Goal: Information Seeking & Learning: Understand process/instructions

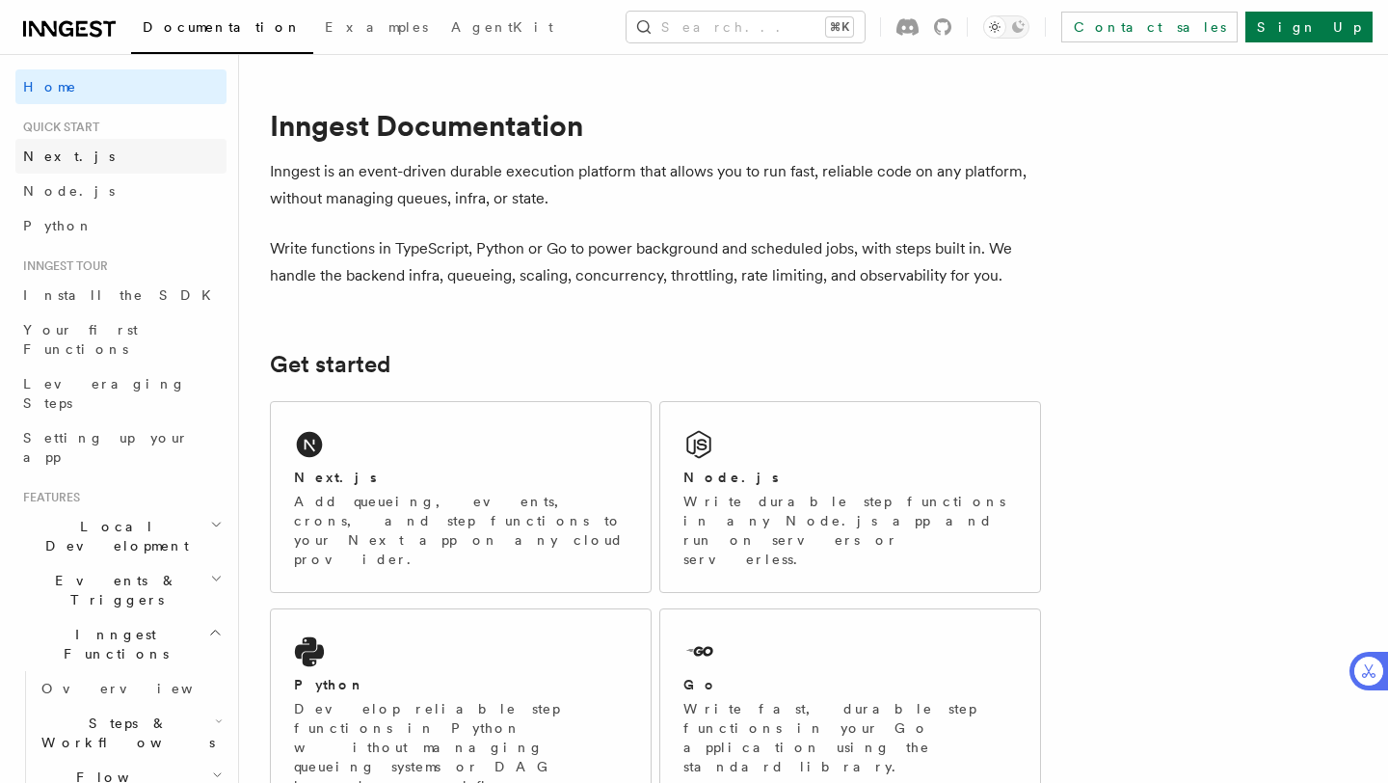
click at [171, 159] on link "Next.js" at bounding box center [120, 156] width 211 height 35
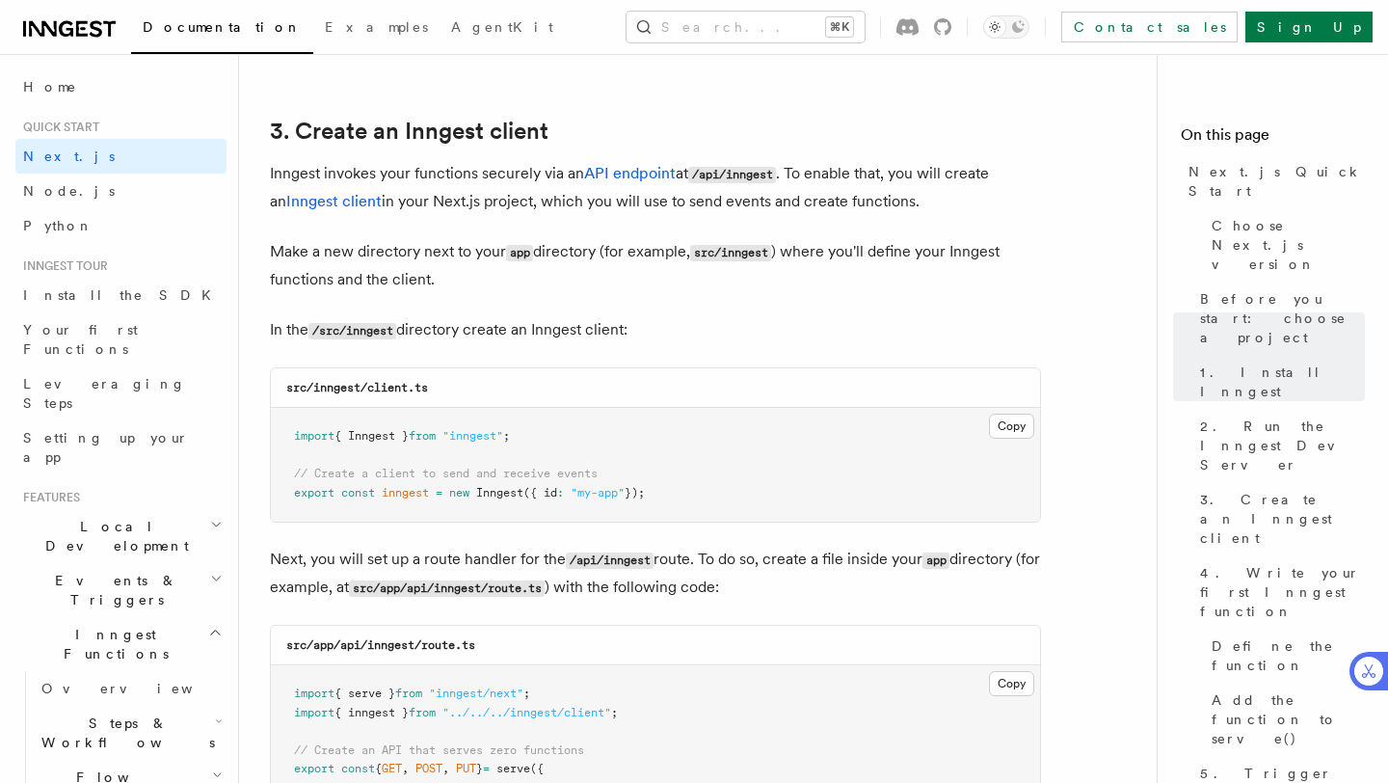
scroll to position [2270, 0]
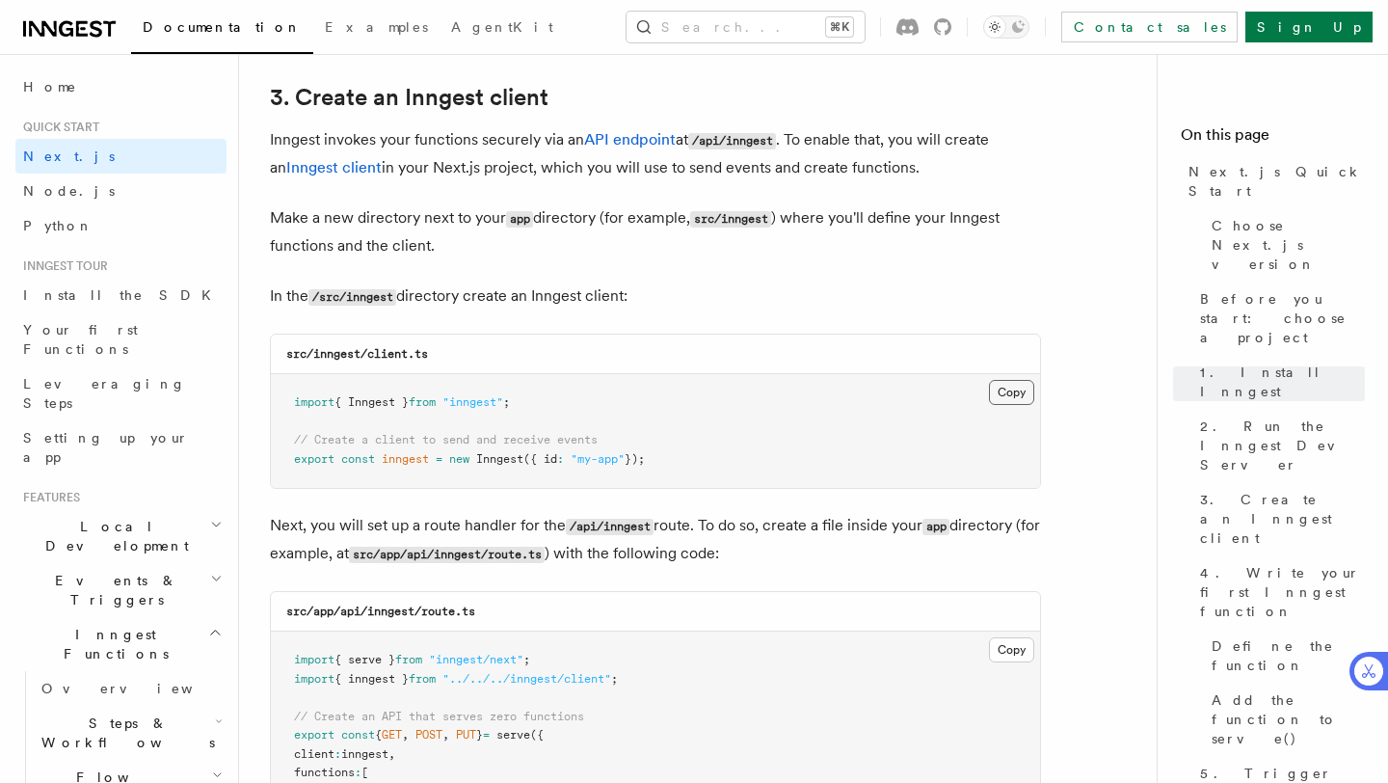
click at [1013, 392] on button "Copy Copied" at bounding box center [1011, 392] width 45 height 25
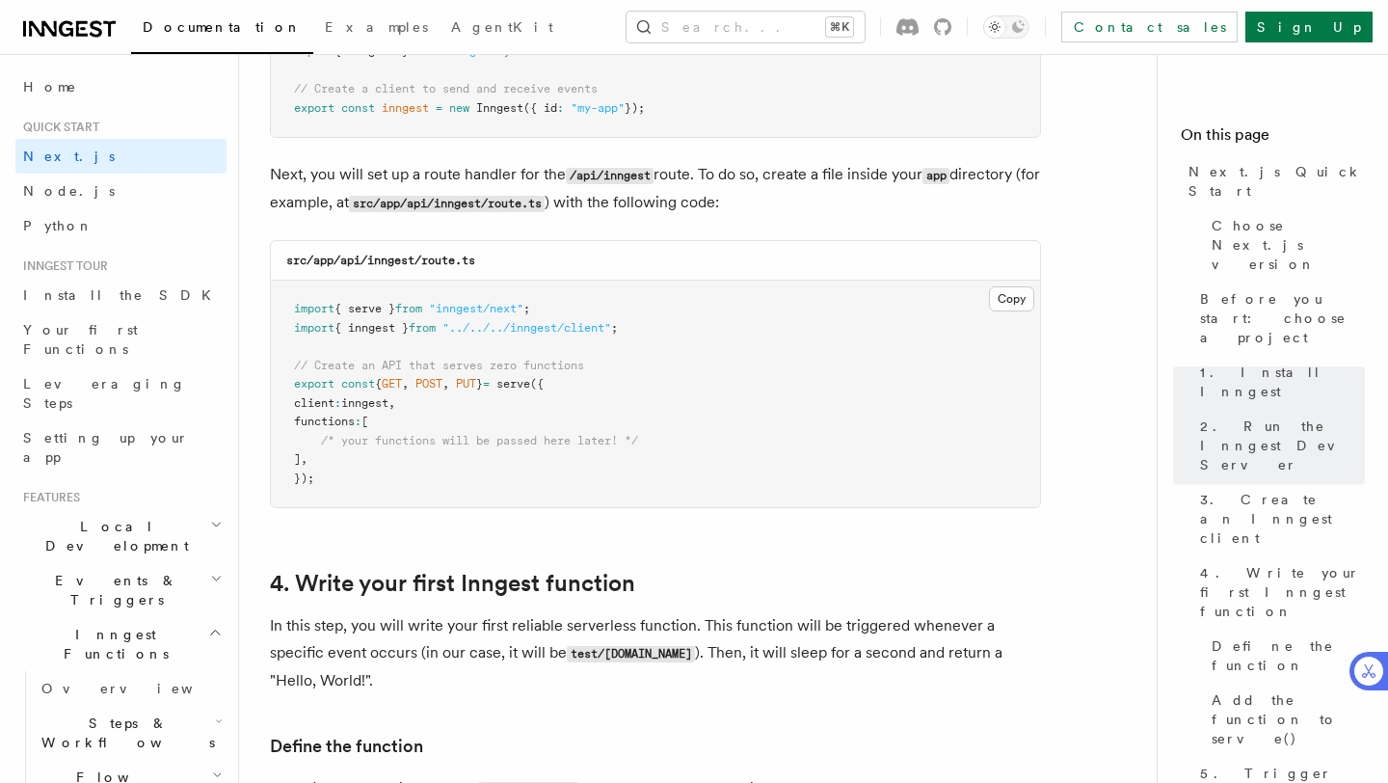
scroll to position [2624, 0]
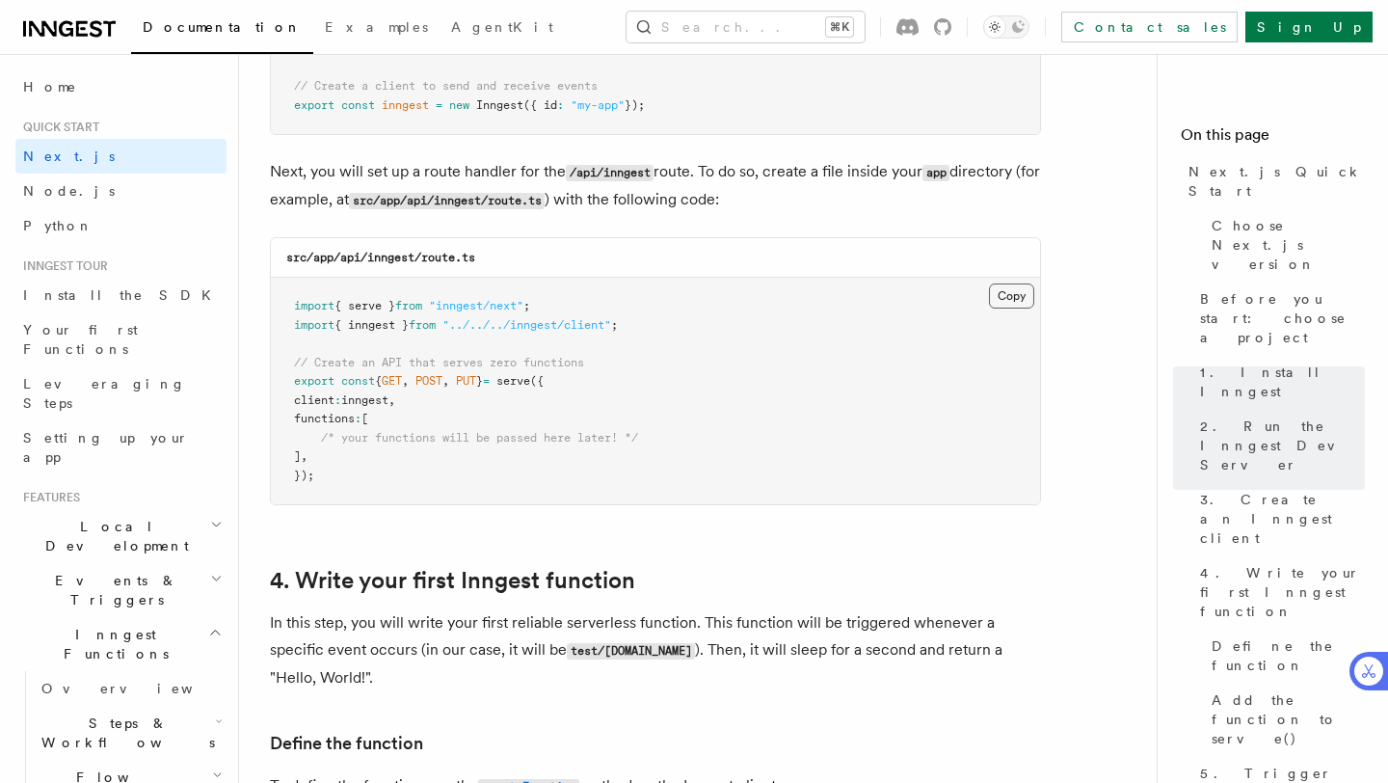
click at [1003, 309] on button "Copy Copied" at bounding box center [1011, 295] width 45 height 25
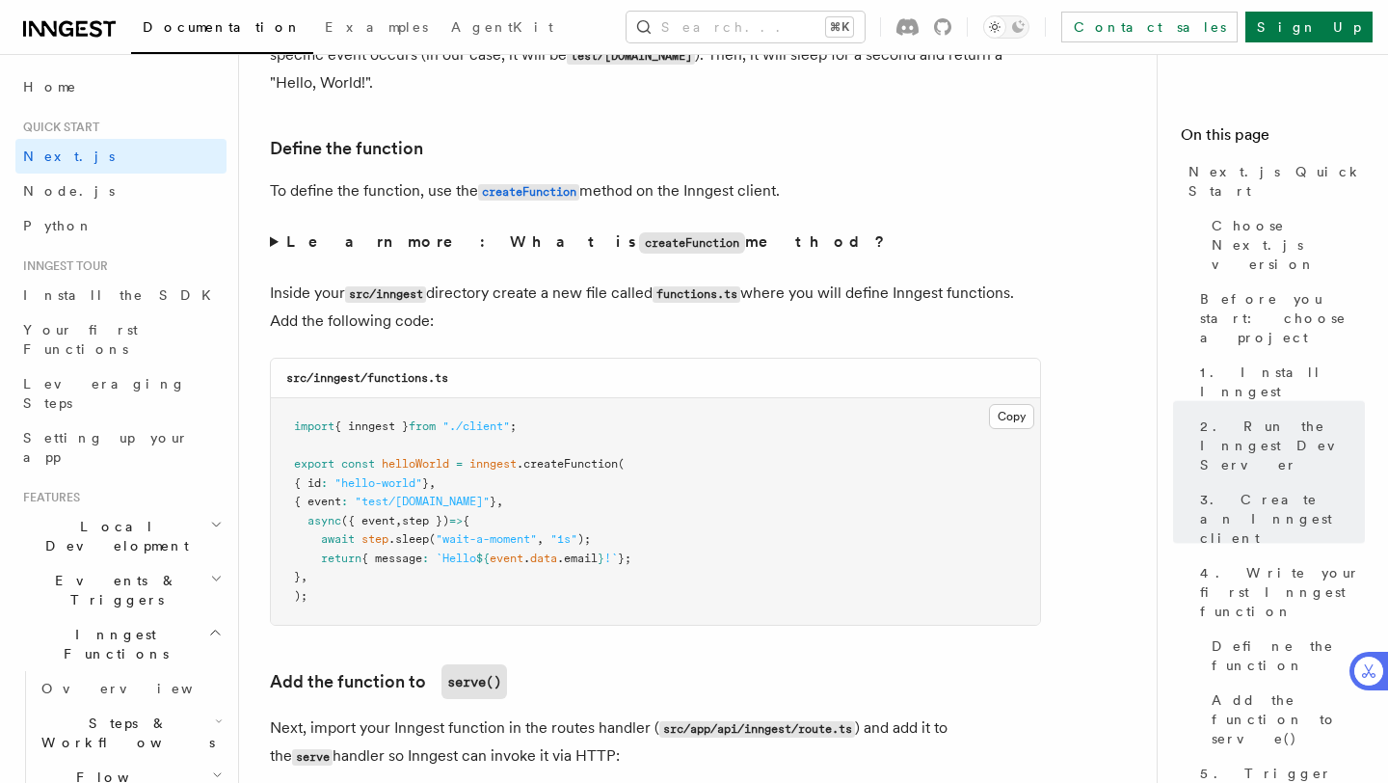
scroll to position [3232, 0]
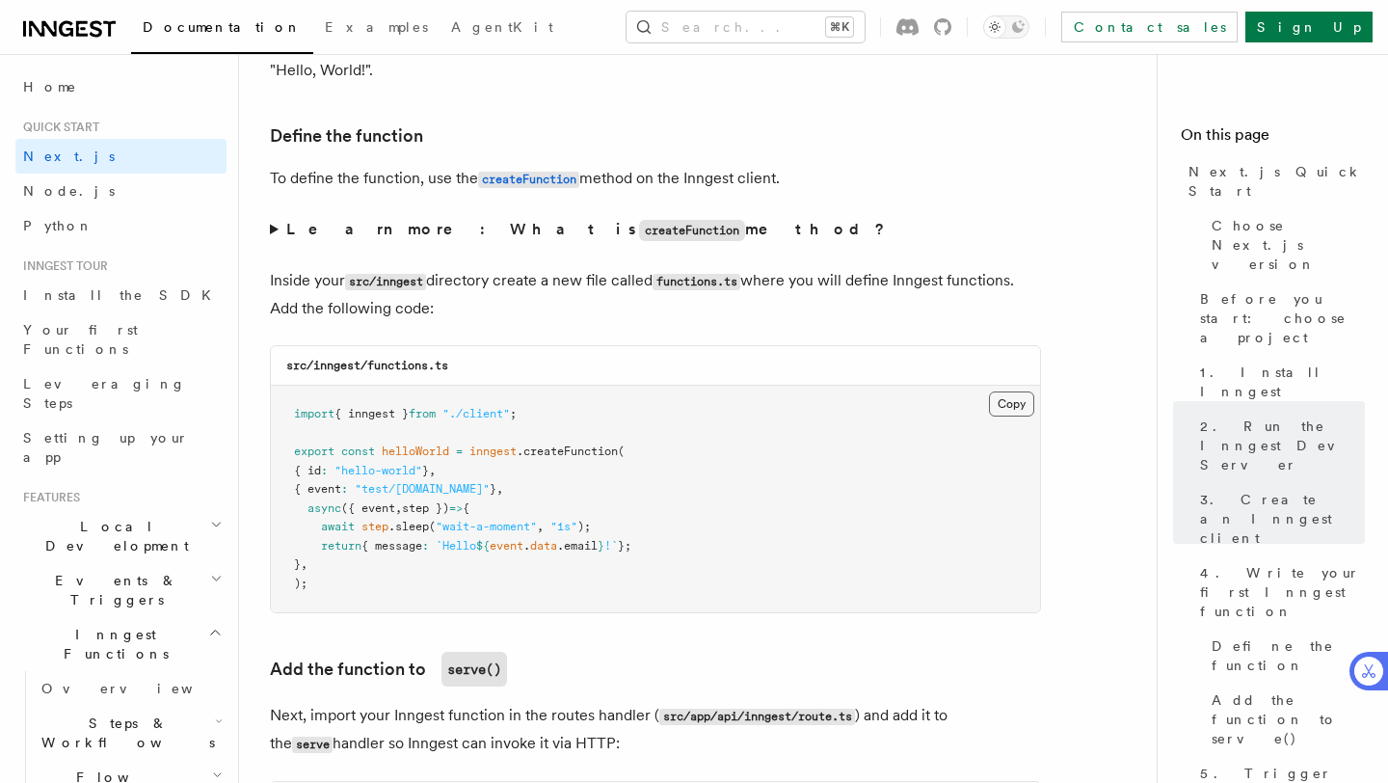
click at [1012, 411] on button "Copy Copied" at bounding box center [1011, 403] width 45 height 25
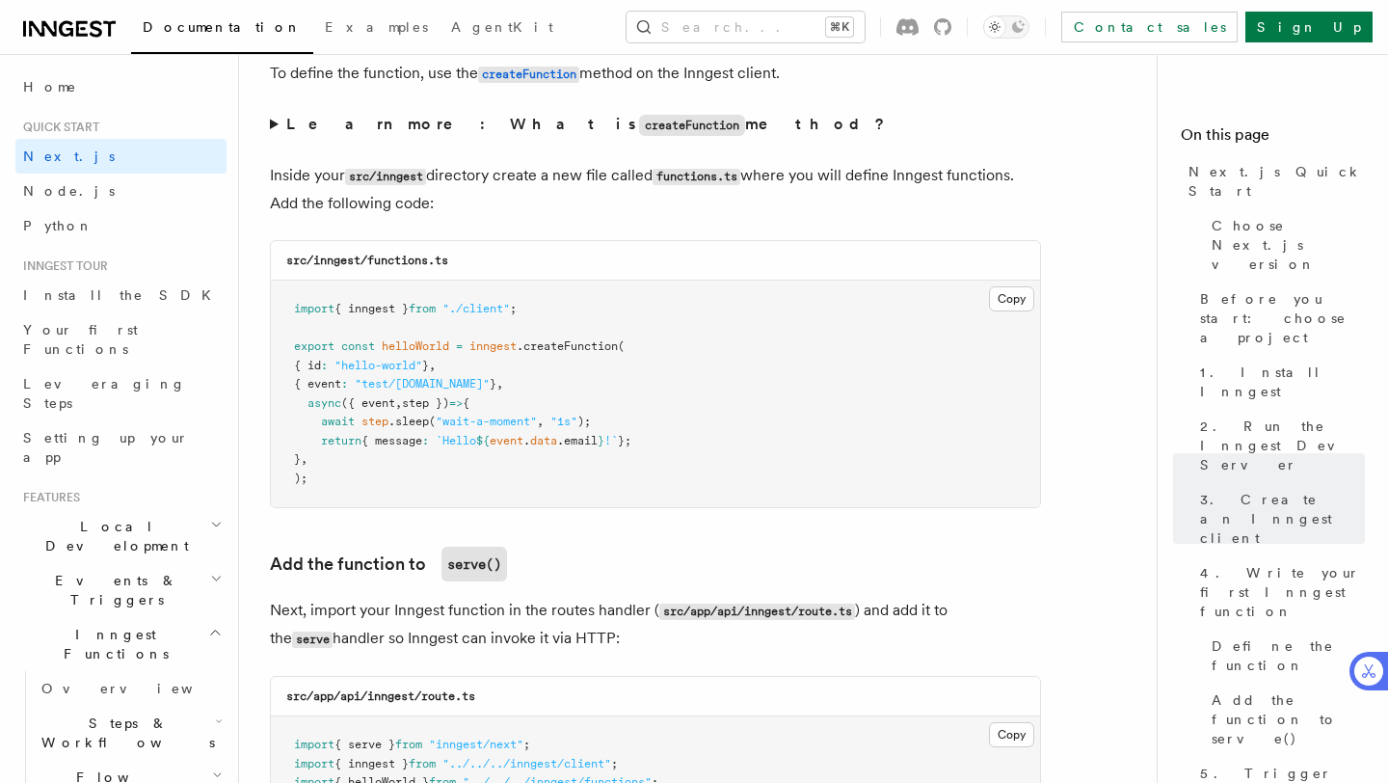
scroll to position [3339, 0]
